Goal: Find specific page/section: Find specific page/section

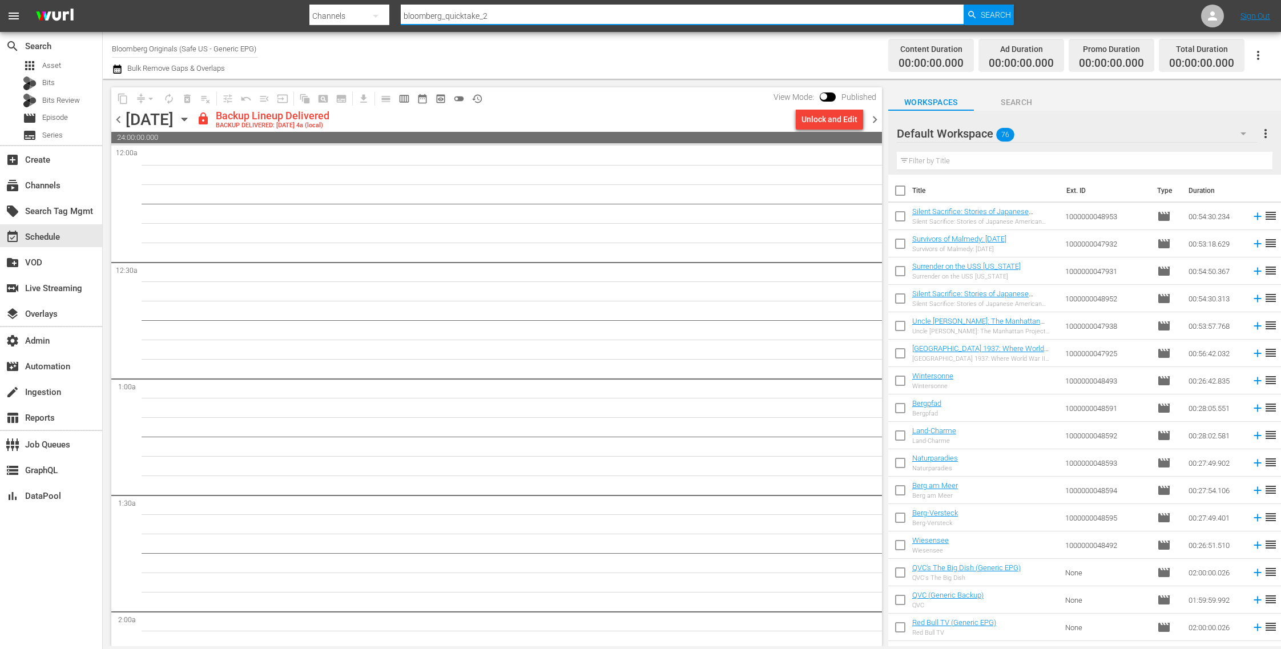
drag, startPoint x: 510, startPoint y: 13, endPoint x: 337, endPoint y: 2, distance: 172.7
click at [337, 2] on div "Search By Channels Search ID, Title, Description, Keywords, or Category bloombe…" at bounding box center [661, 15] width 704 height 27
type input "jodha"
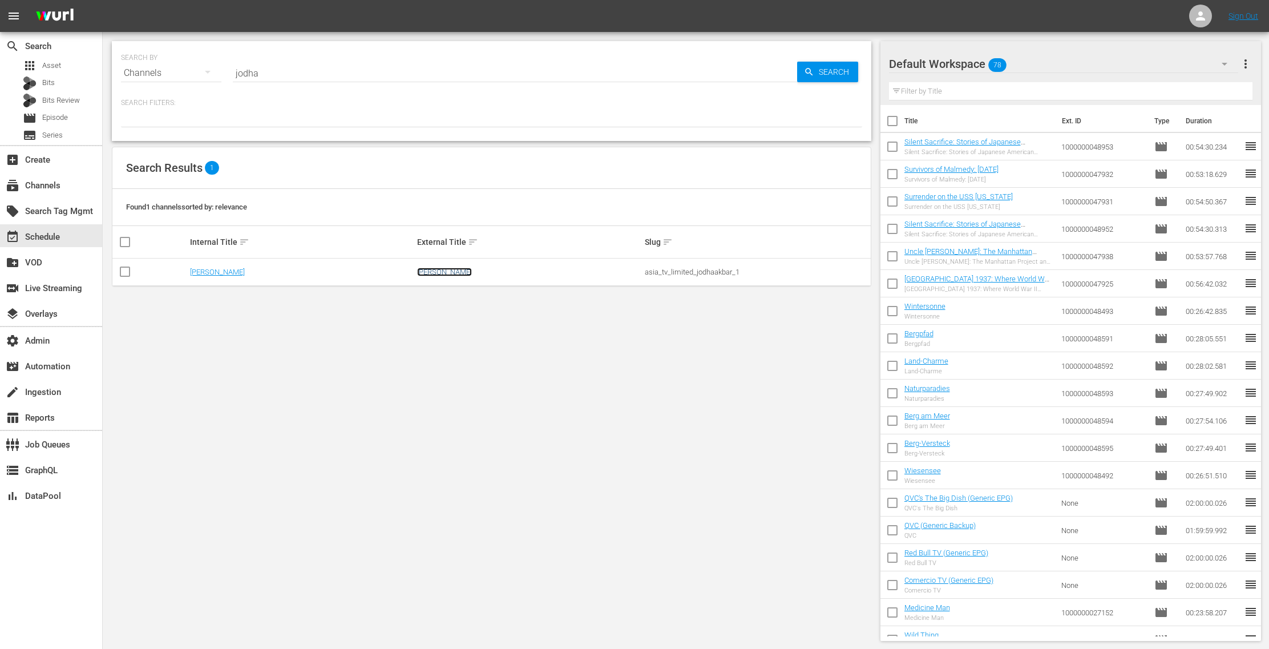
click at [450, 274] on link "[PERSON_NAME]" at bounding box center [444, 272] width 55 height 9
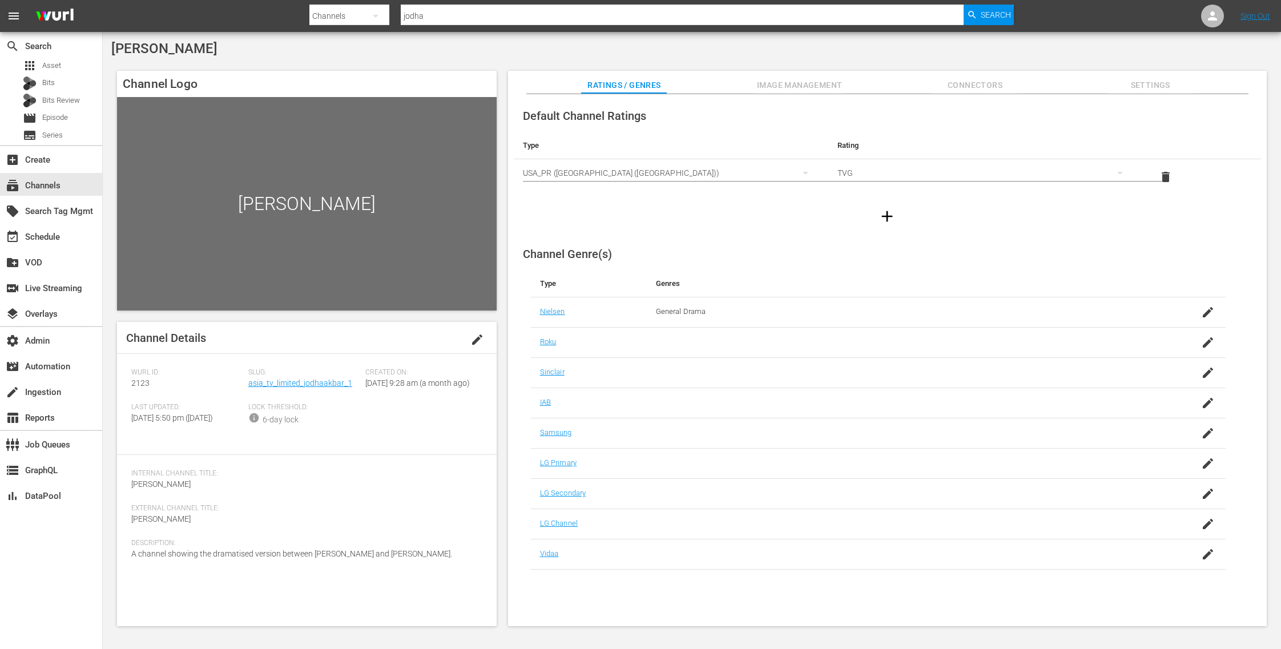
click at [832, 85] on span "Image Management" at bounding box center [800, 85] width 86 height 14
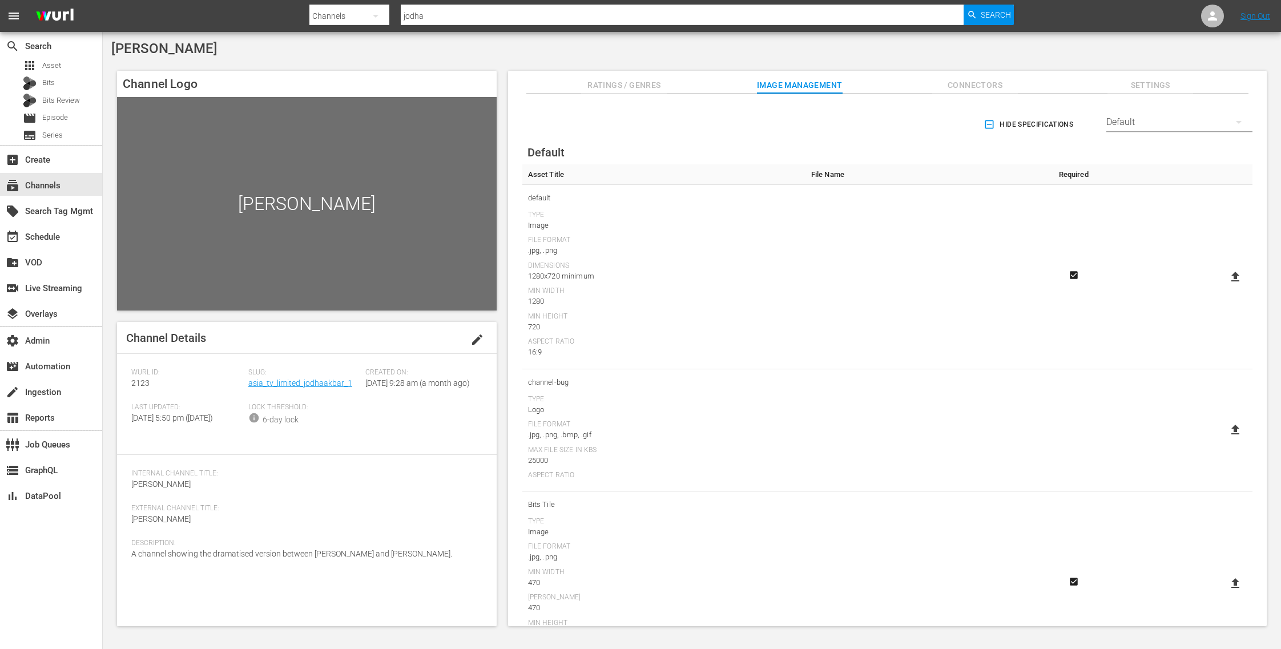
click at [971, 85] on span "Connectors" at bounding box center [975, 85] width 86 height 14
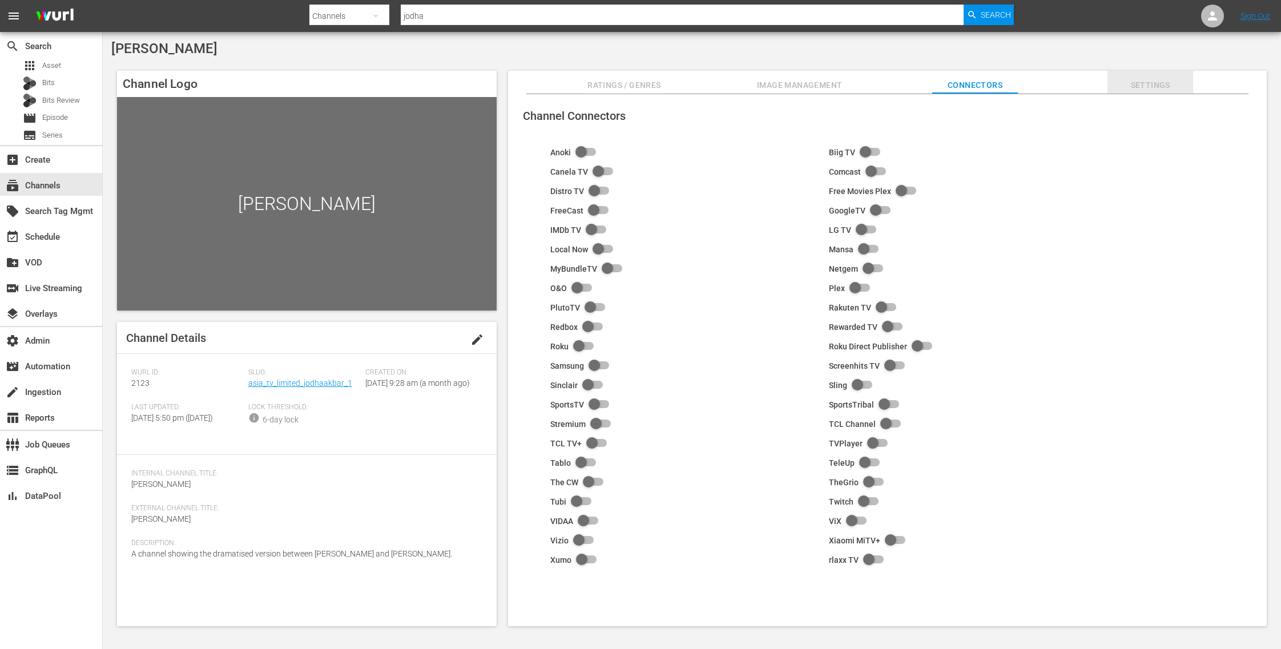
click at [1156, 86] on span "Settings" at bounding box center [1150, 85] width 86 height 14
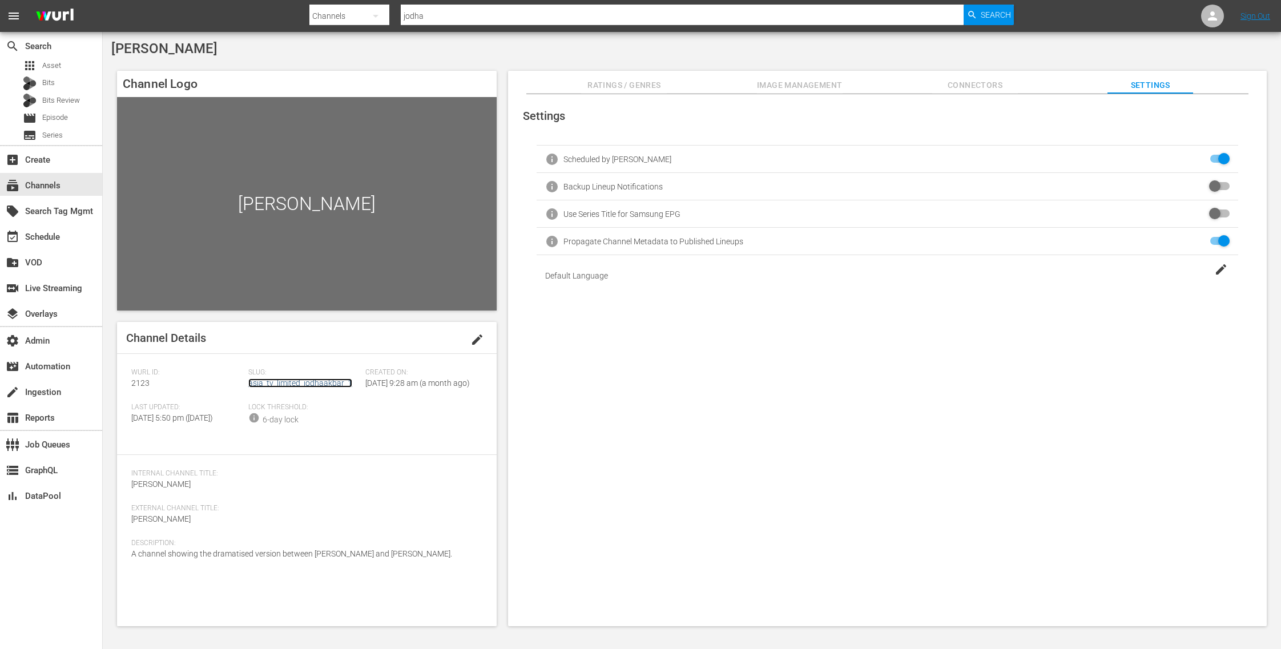
click at [295, 385] on link "asia_tv_limited_jodhaakbar_1" at bounding box center [300, 382] width 104 height 9
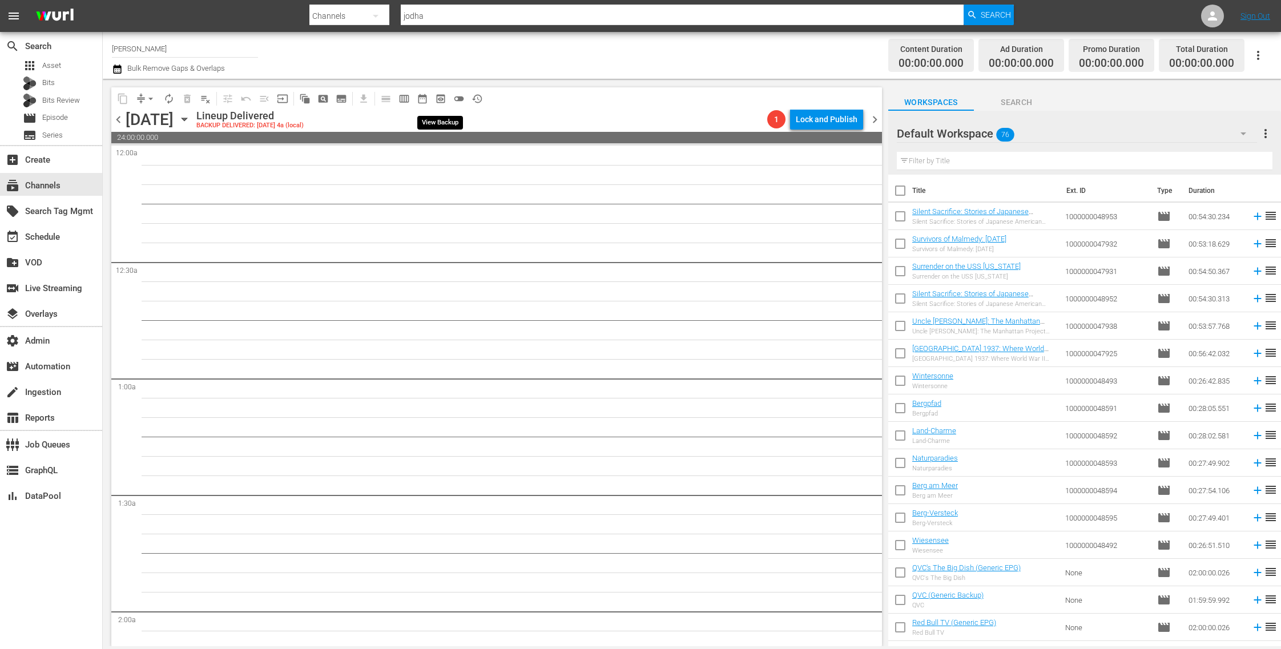
click at [442, 101] on span "preview_outlined" at bounding box center [440, 98] width 11 height 11
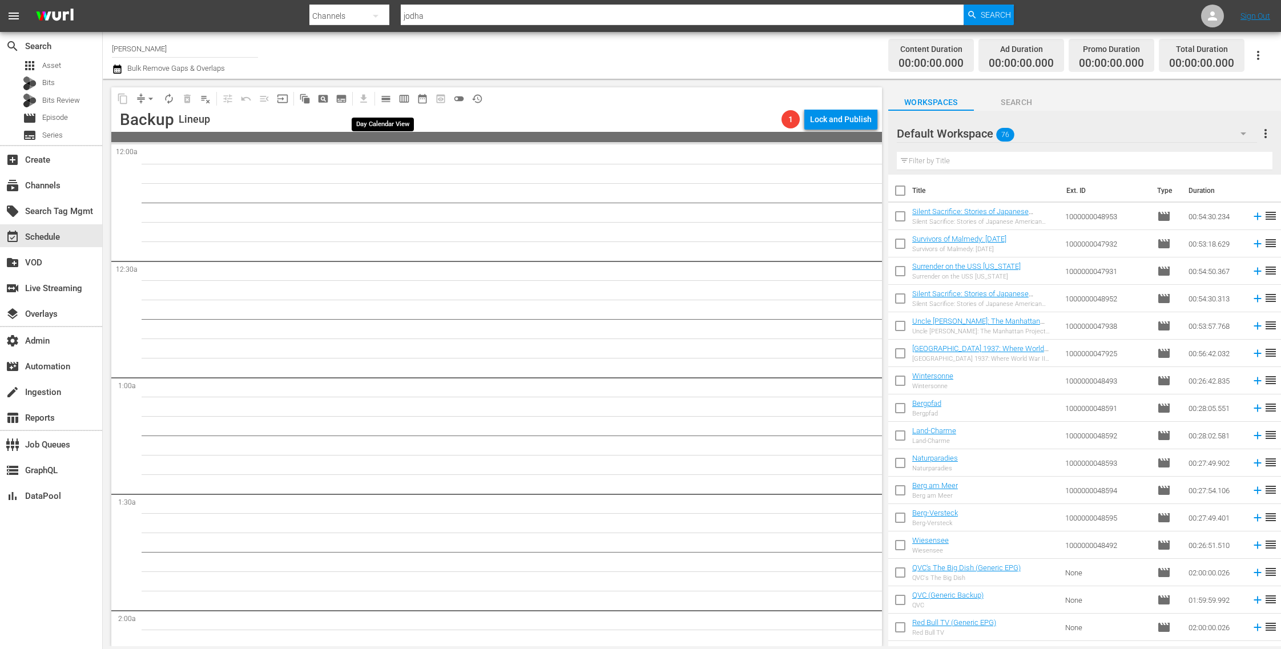
click at [382, 96] on span "calendar_view_day_outlined" at bounding box center [385, 98] width 11 height 11
